Goal: Transaction & Acquisition: Obtain resource

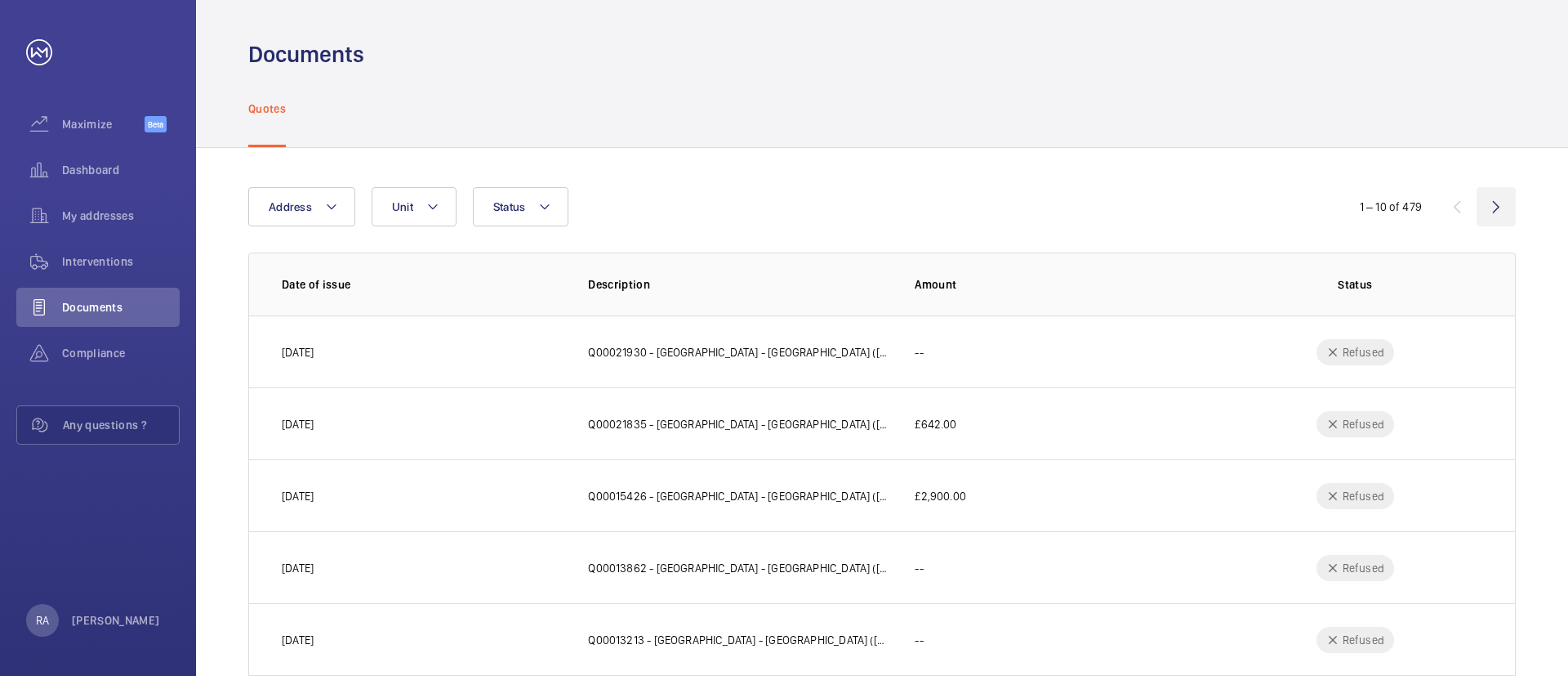
click at [1493, 206] on wm-front-icon-button at bounding box center [1496, 207] width 39 height 39
click at [1034, 360] on td "£4,968.80" at bounding box center [1044, 352] width 313 height 72
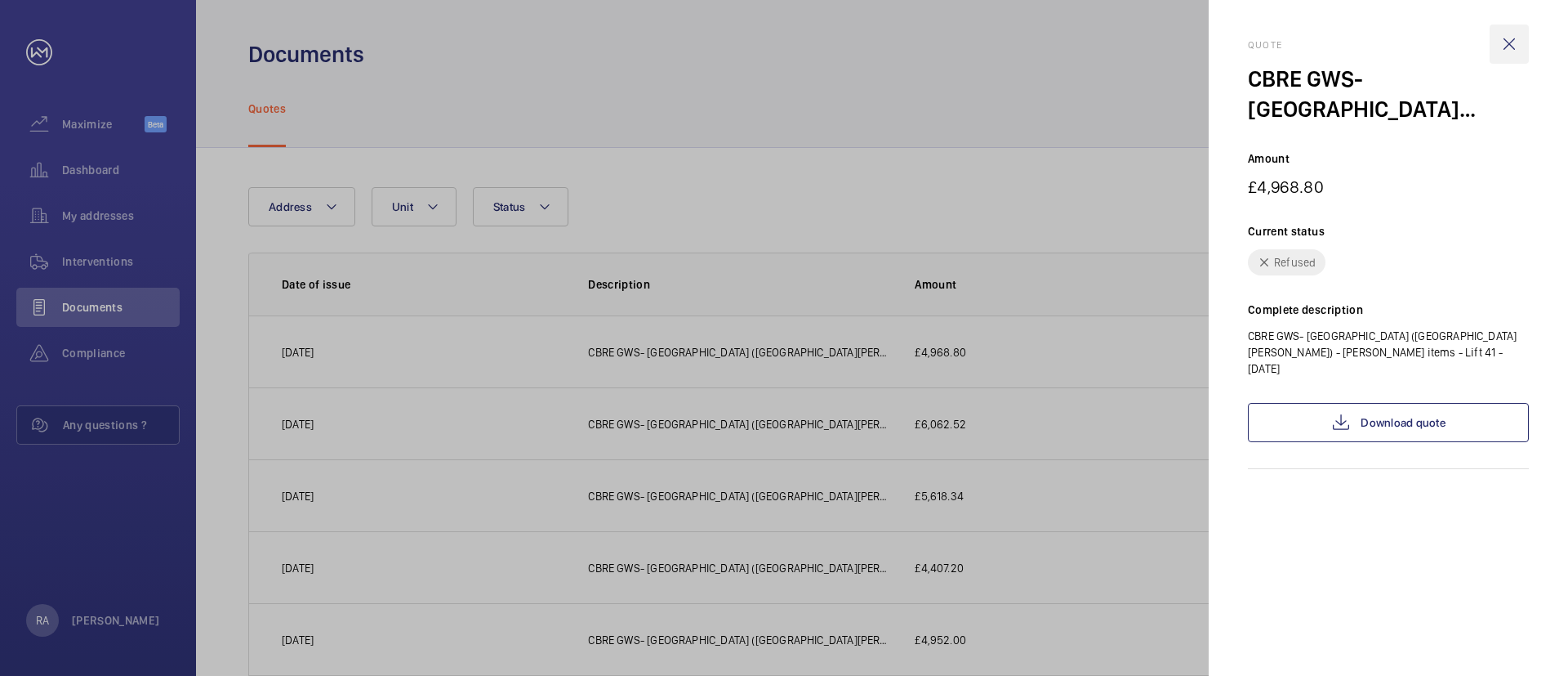
click at [1511, 40] on wm-front-icon-button at bounding box center [1510, 44] width 39 height 39
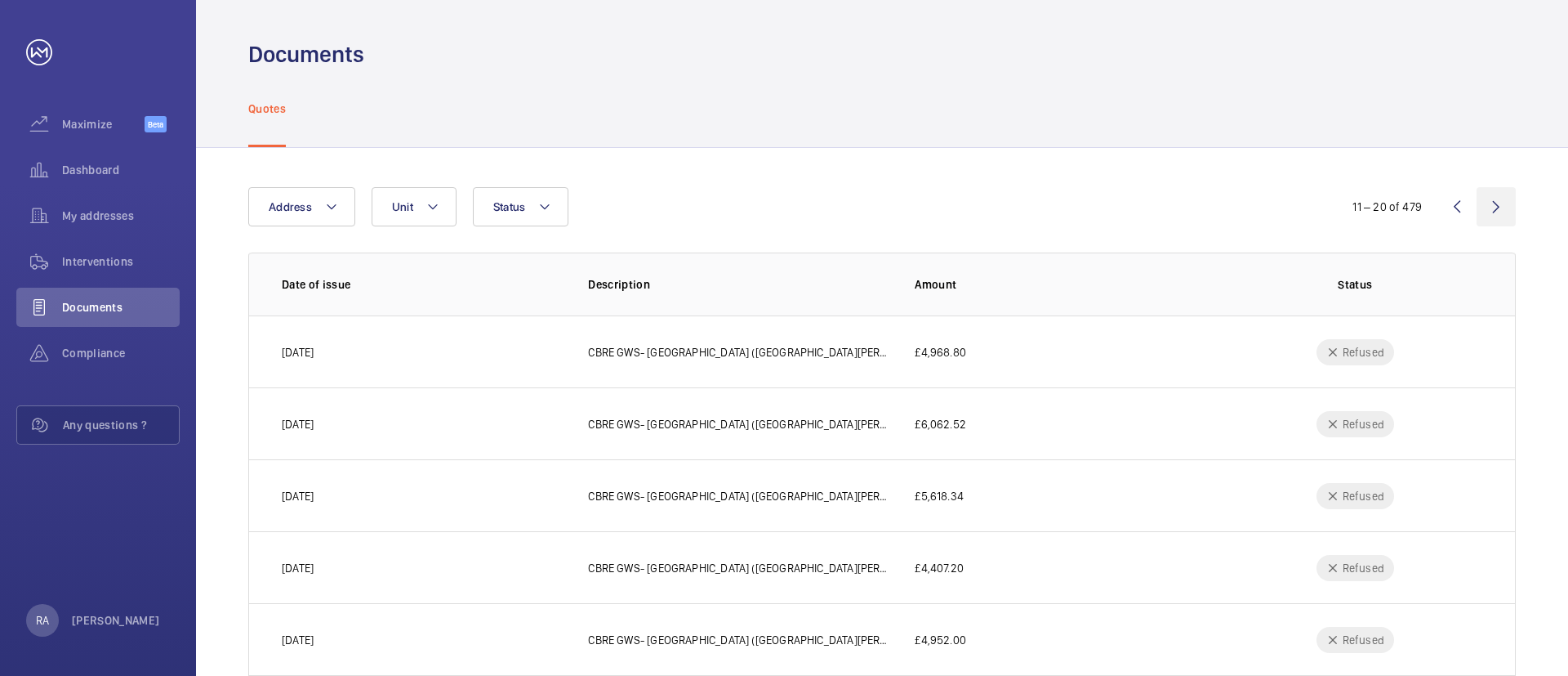
click at [1501, 207] on wm-front-icon-button at bounding box center [1496, 207] width 39 height 39
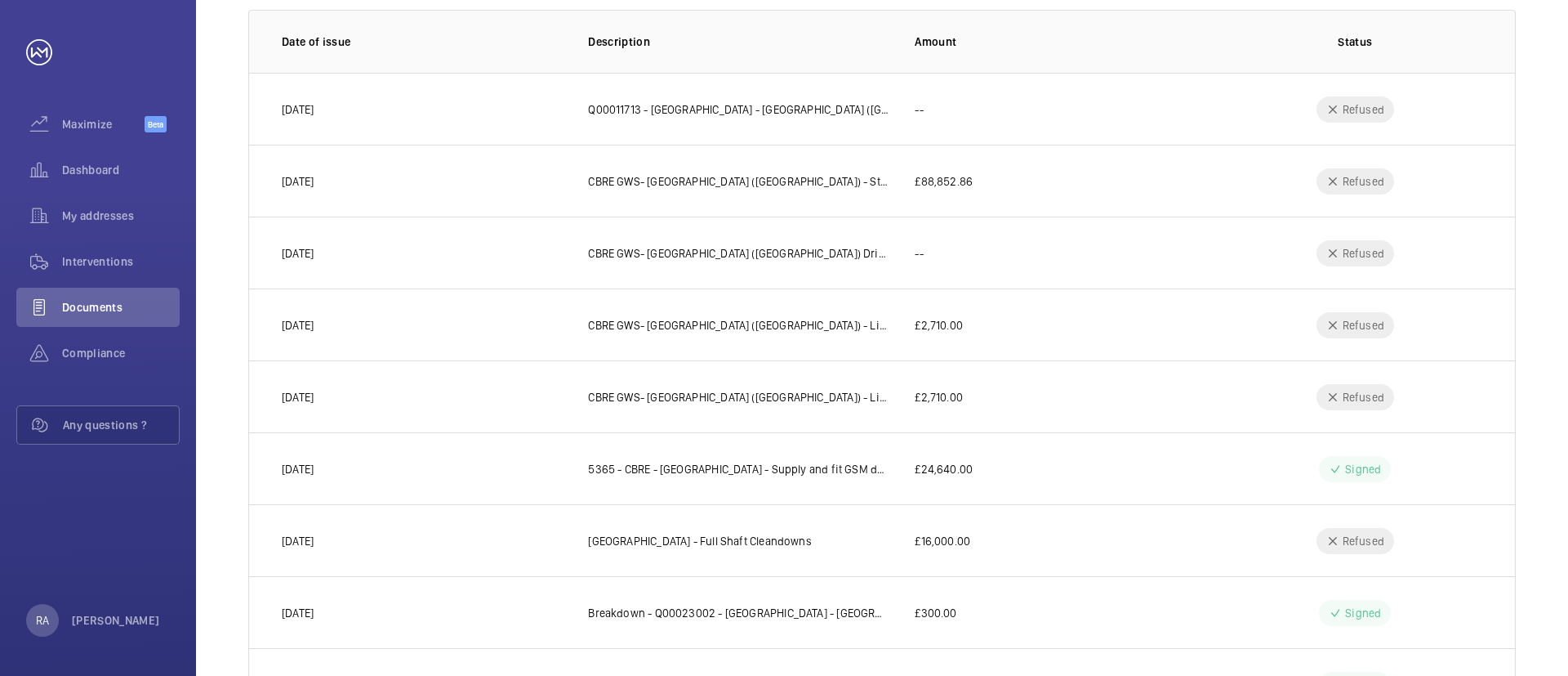
scroll to position [245, 0]
click at [1090, 431] on td "£24,640.00" at bounding box center [1044, 466] width 313 height 72
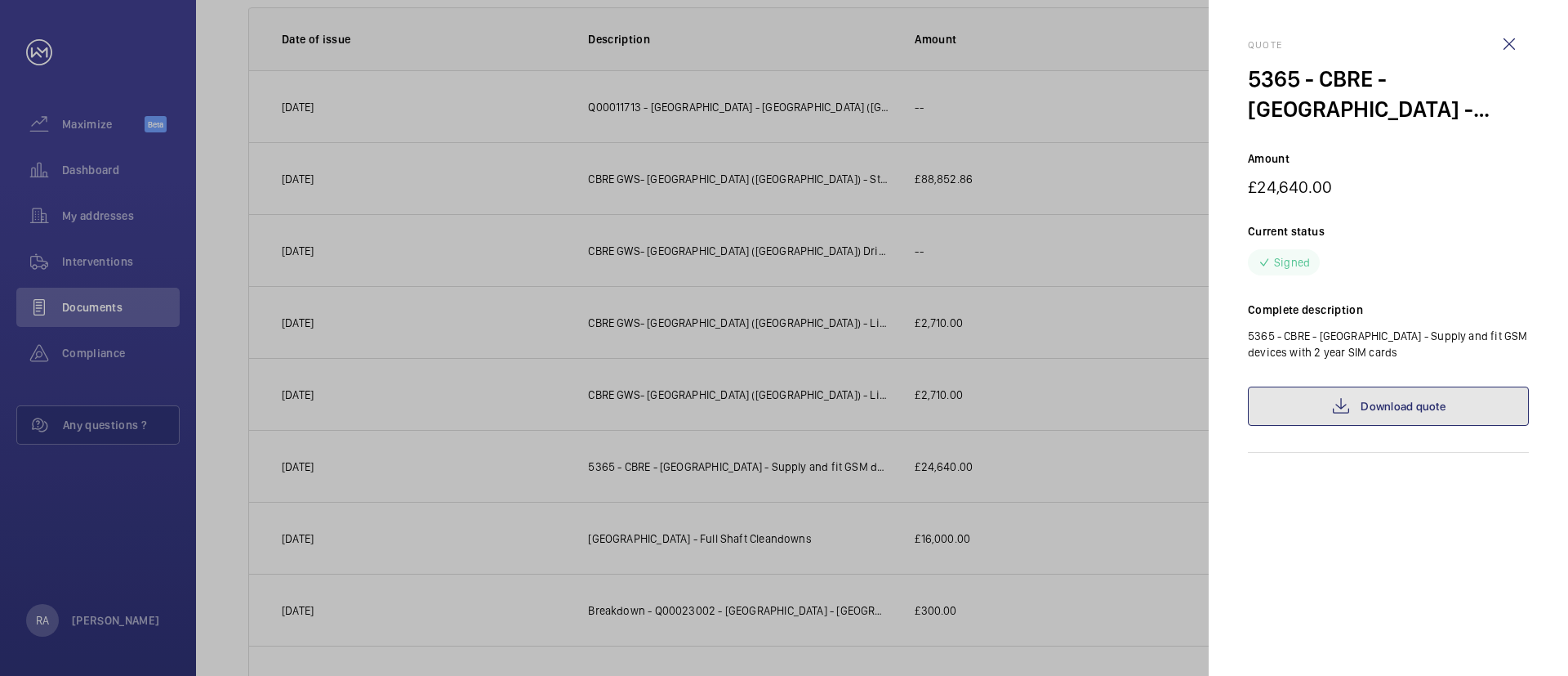
click at [1395, 400] on link "Download quote" at bounding box center [1388, 406] width 280 height 39
